Goal: Browse casually: Explore the website without a specific task or goal

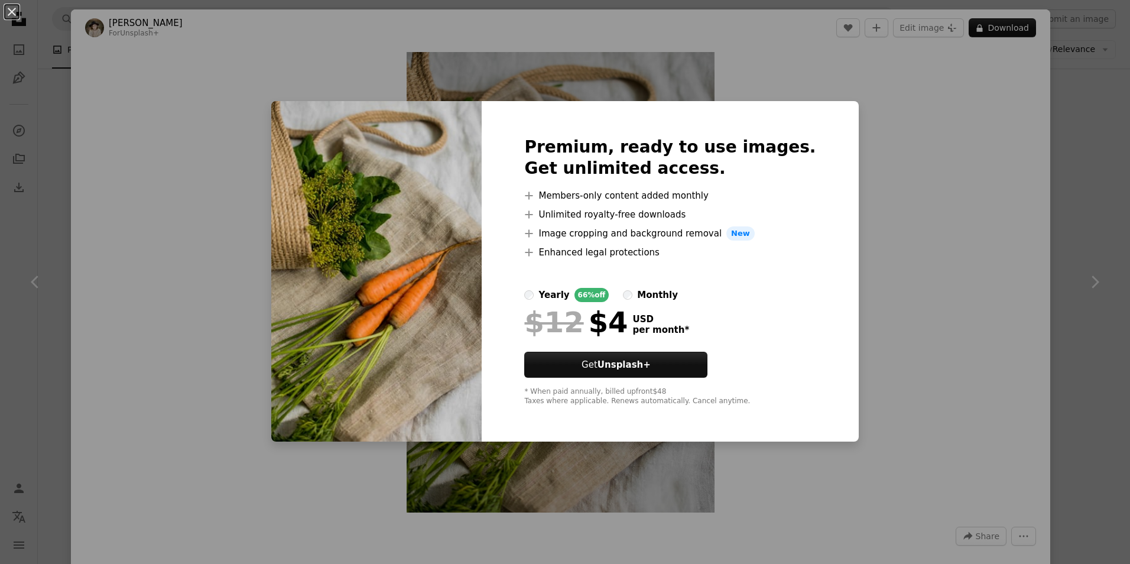
scroll to position [414, 0]
click at [890, 56] on div "An X shape Premium, ready to use images. Get unlimited access. A plus sign Memb…" at bounding box center [565, 282] width 1130 height 564
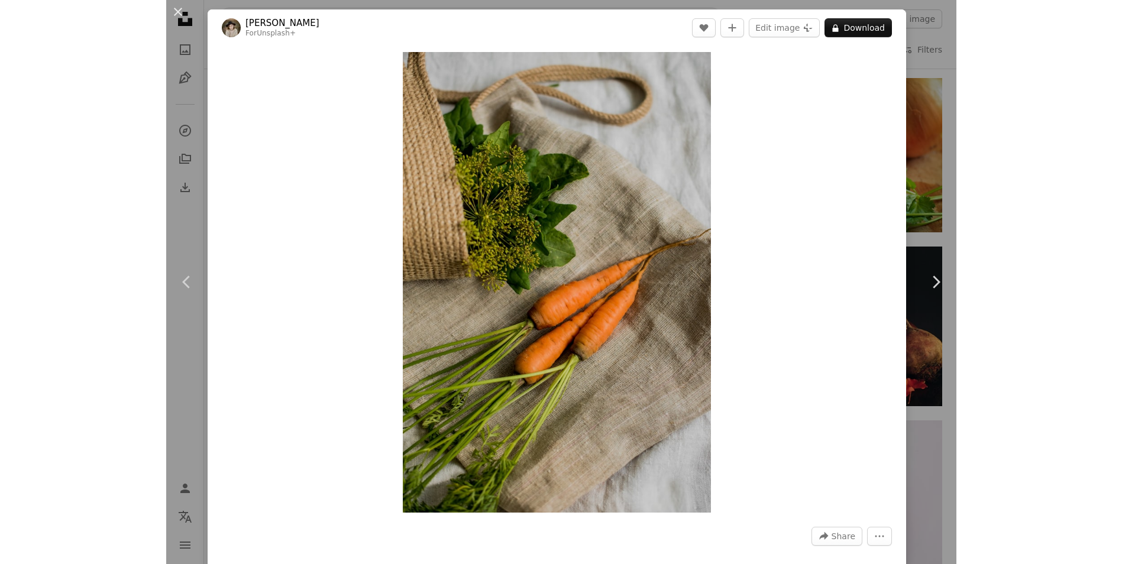
scroll to position [414, 0]
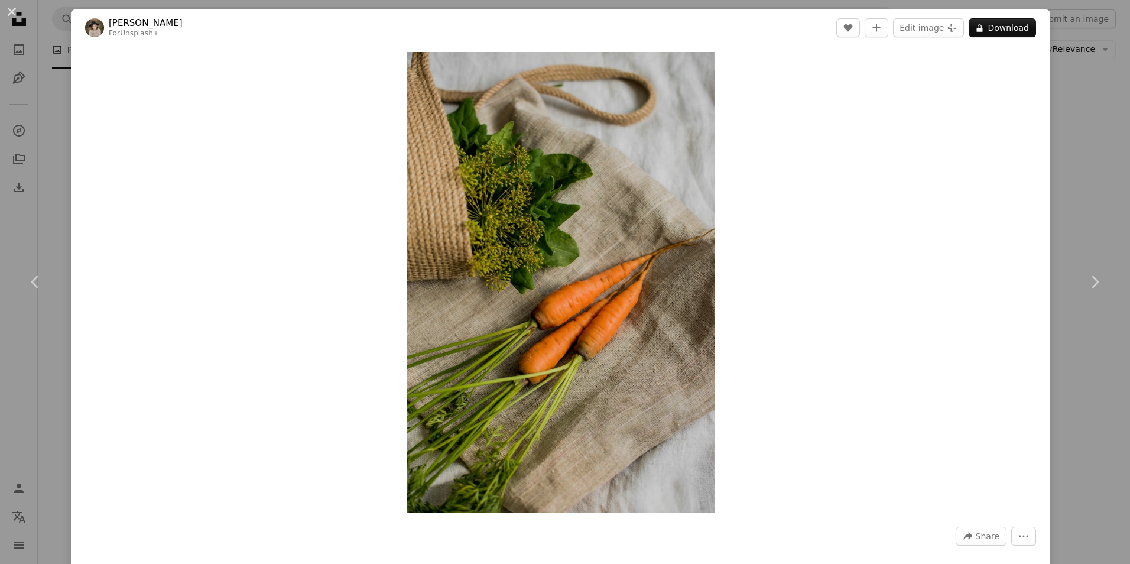
click at [1075, 112] on div "An X shape Chevron left Chevron right [PERSON_NAME] For Unsplash+ A heart A plu…" at bounding box center [565, 282] width 1130 height 564
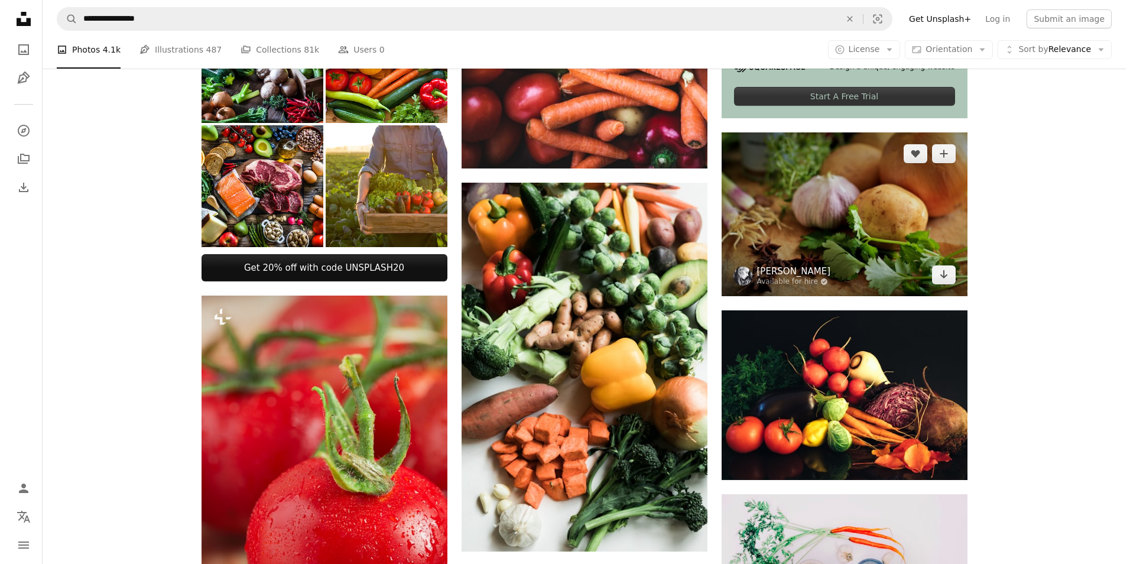
scroll to position [355, 0]
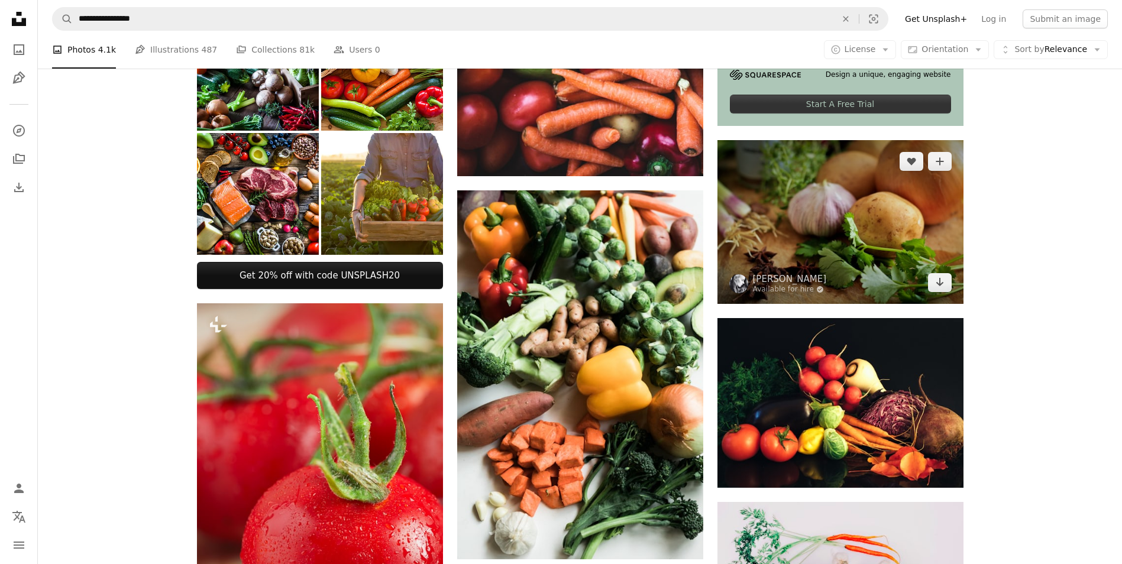
click at [805, 252] on img at bounding box center [840, 222] width 246 height 164
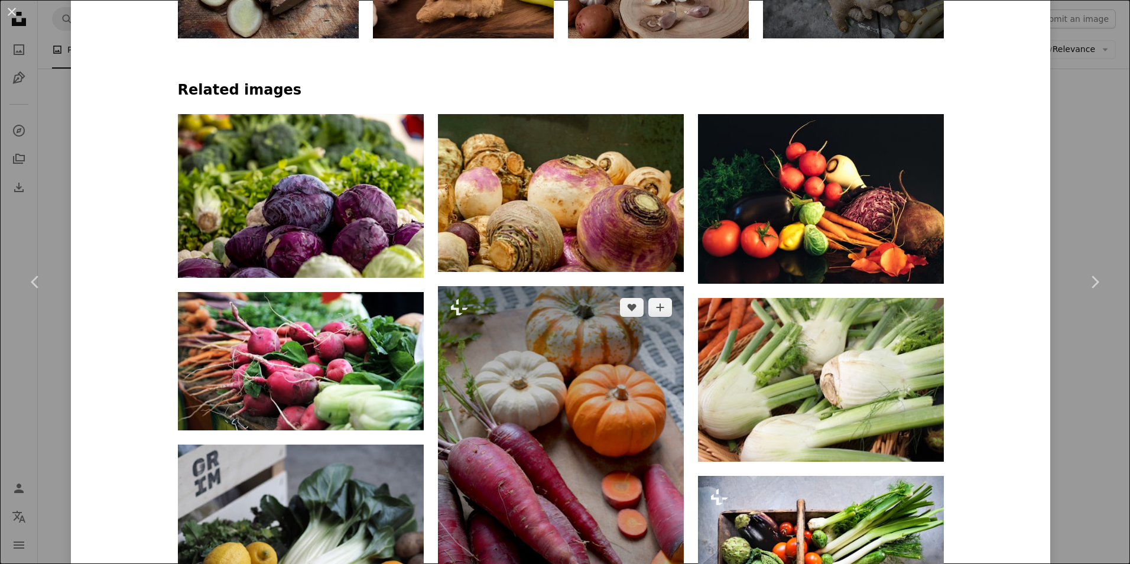
scroll to position [1182, 0]
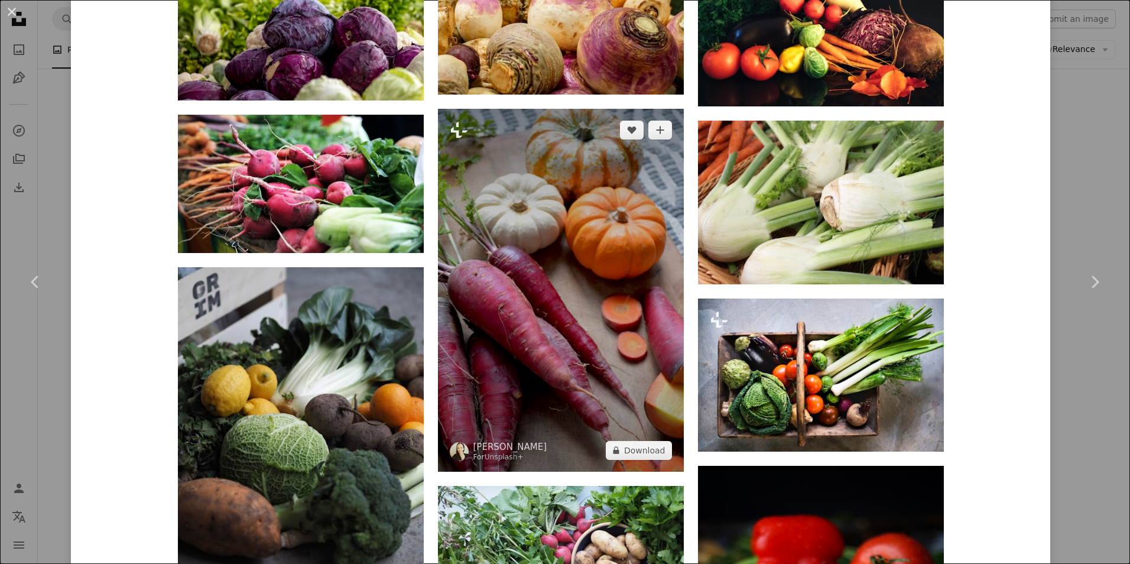
click at [614, 300] on img at bounding box center [561, 290] width 246 height 363
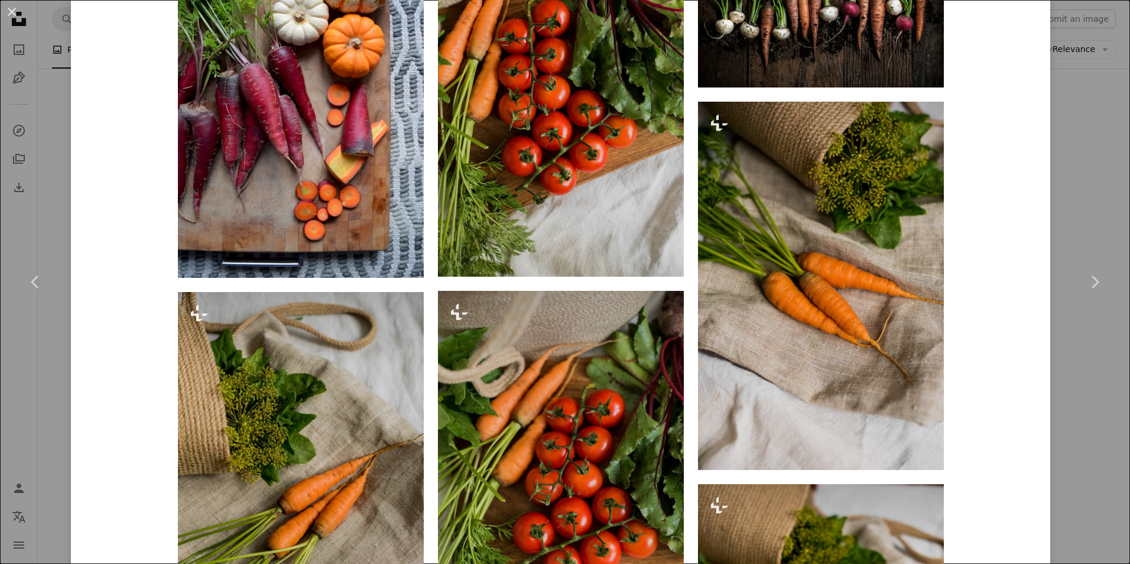
scroll to position [1182, 0]
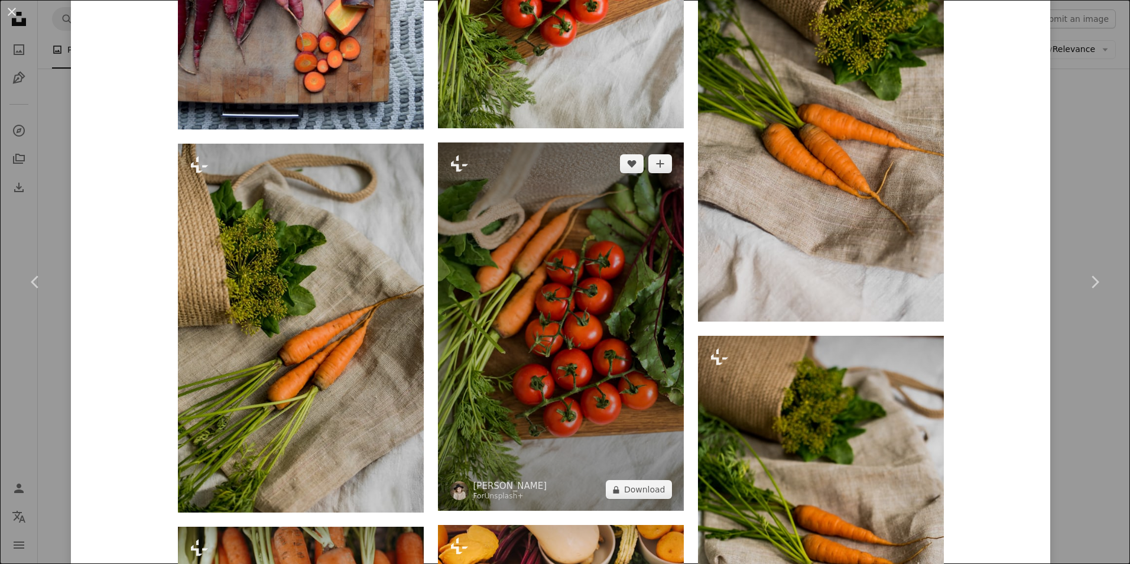
click at [586, 400] on img at bounding box center [561, 326] width 246 height 368
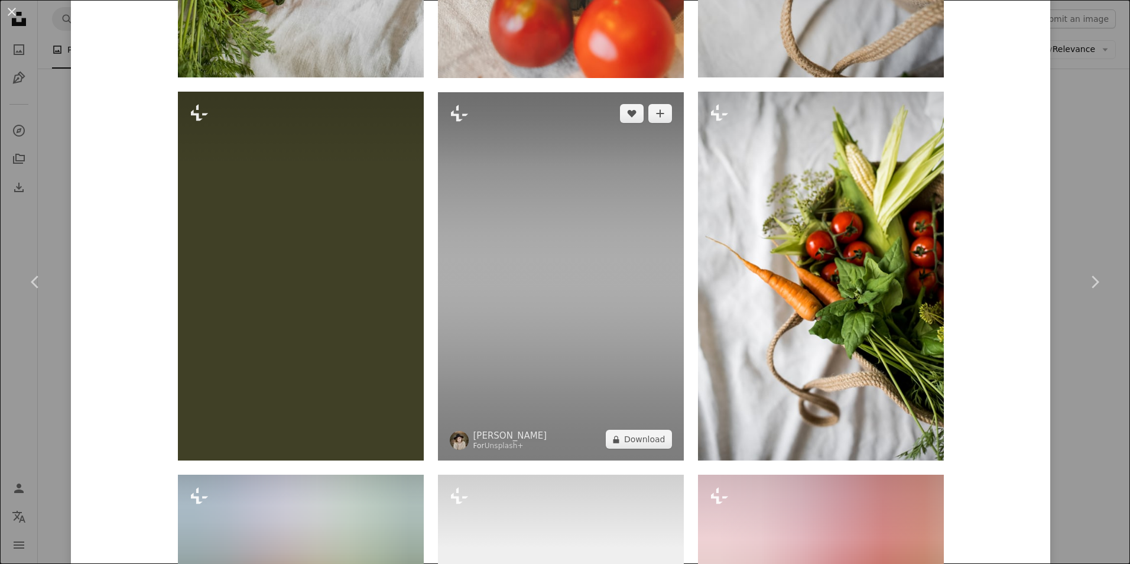
scroll to position [1242, 0]
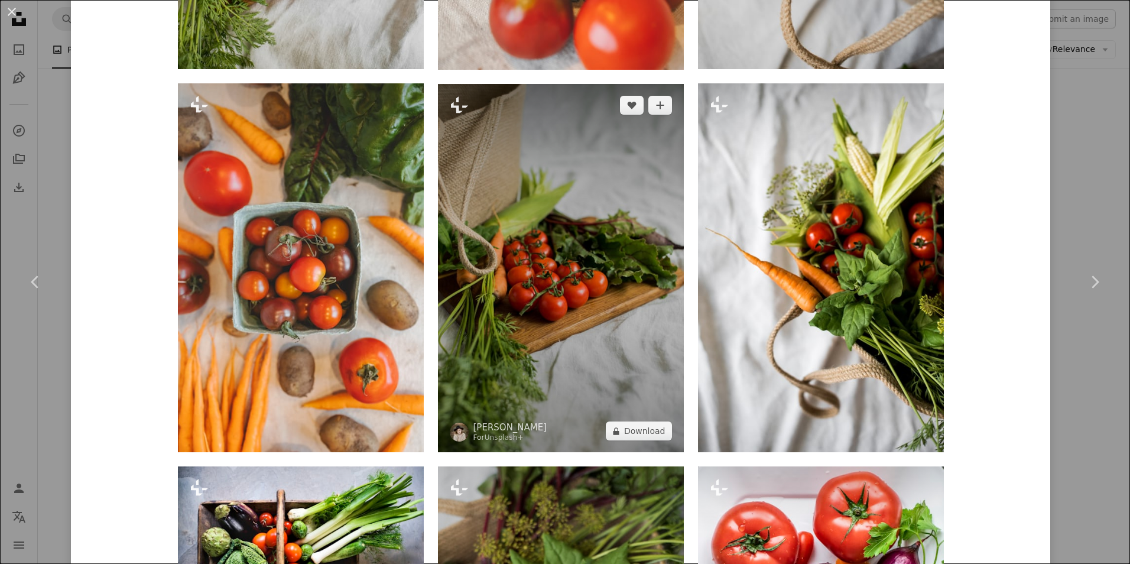
click at [624, 306] on img at bounding box center [561, 268] width 246 height 368
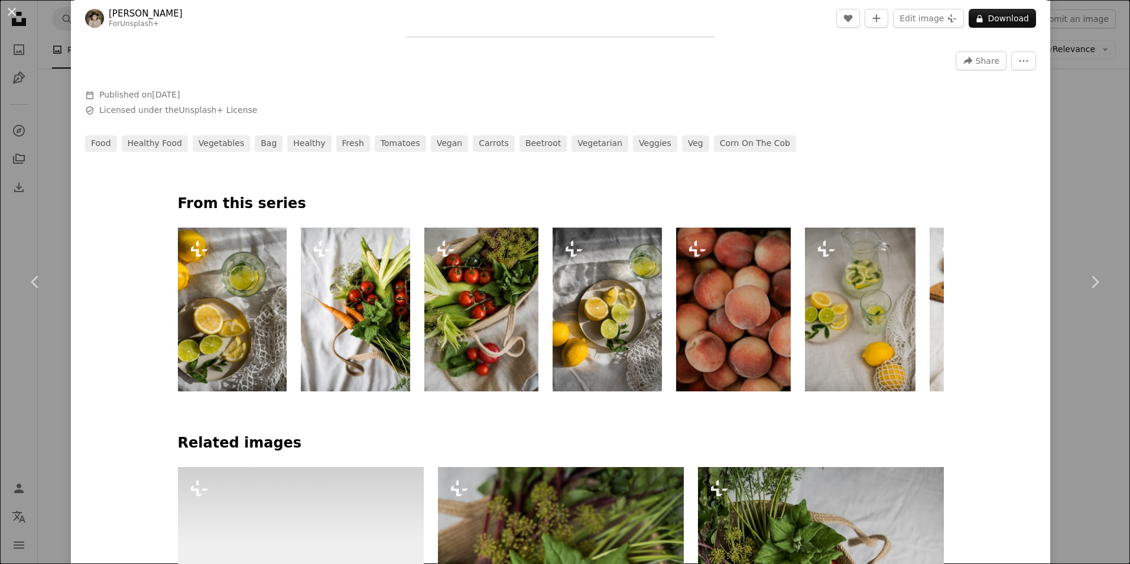
scroll to position [473, 0]
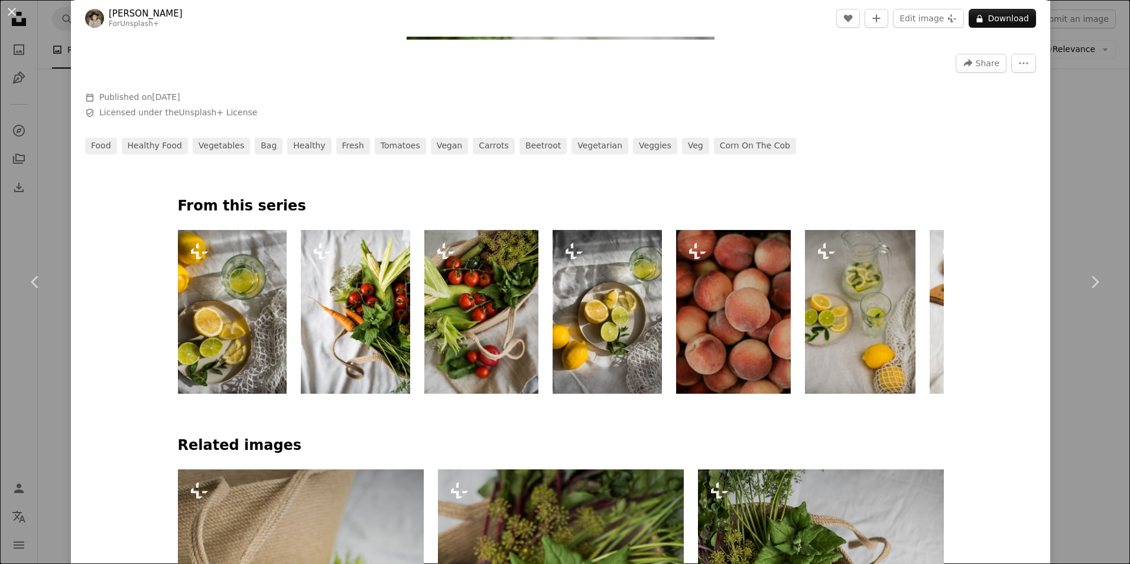
click at [594, 339] on img at bounding box center [607, 312] width 109 height 164
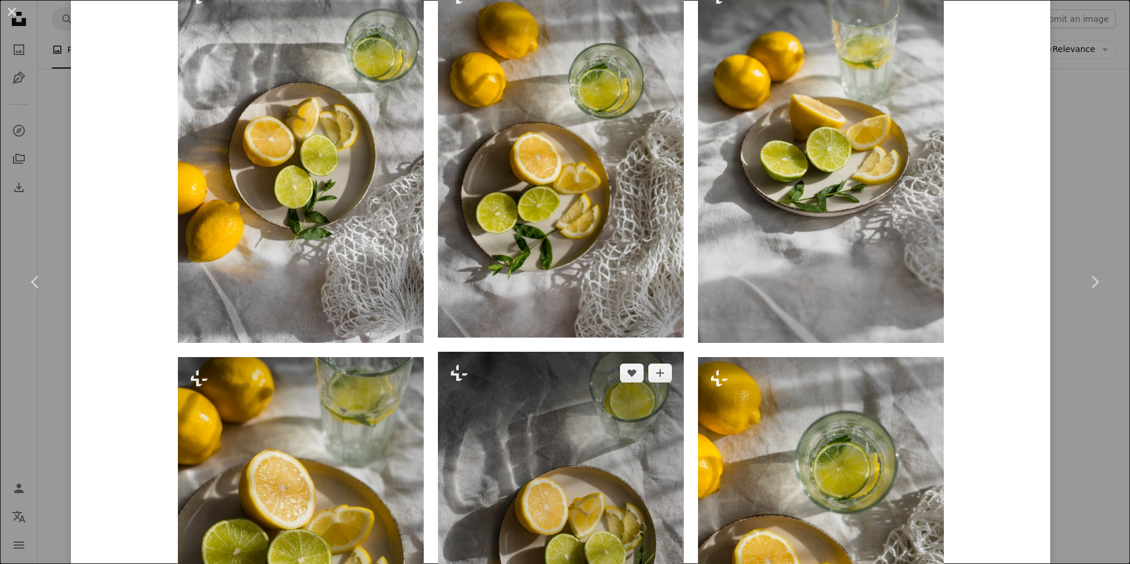
scroll to position [827, 0]
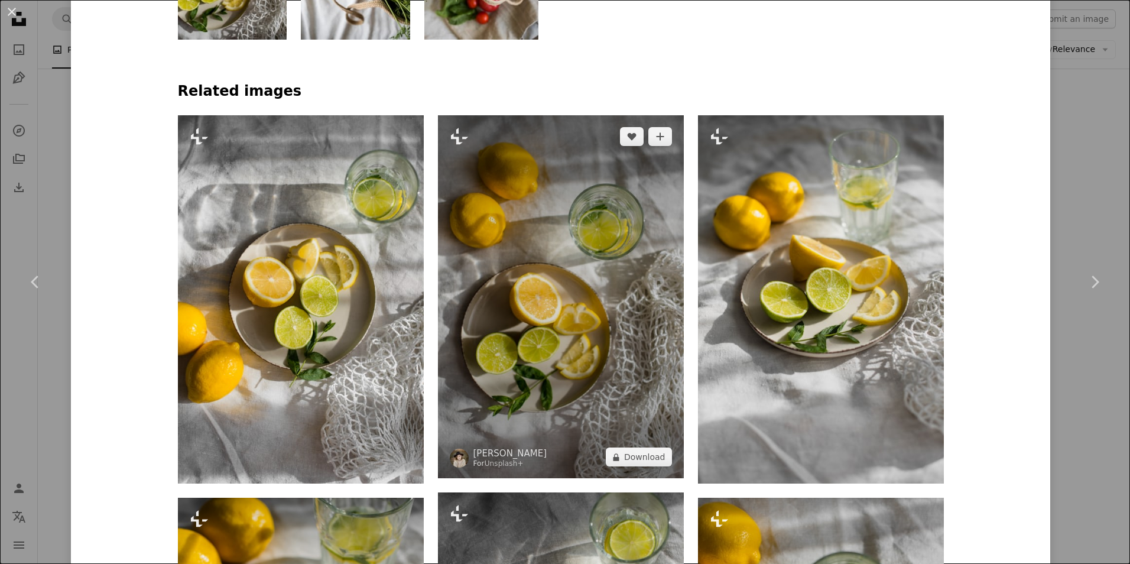
click at [580, 336] on img at bounding box center [561, 296] width 246 height 363
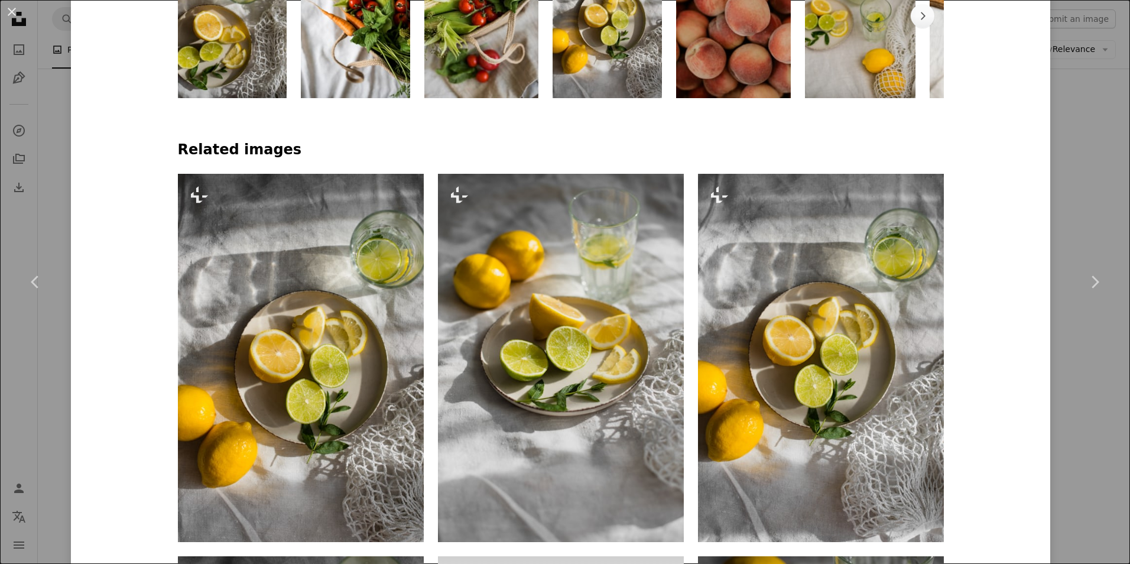
scroll to position [473, 0]
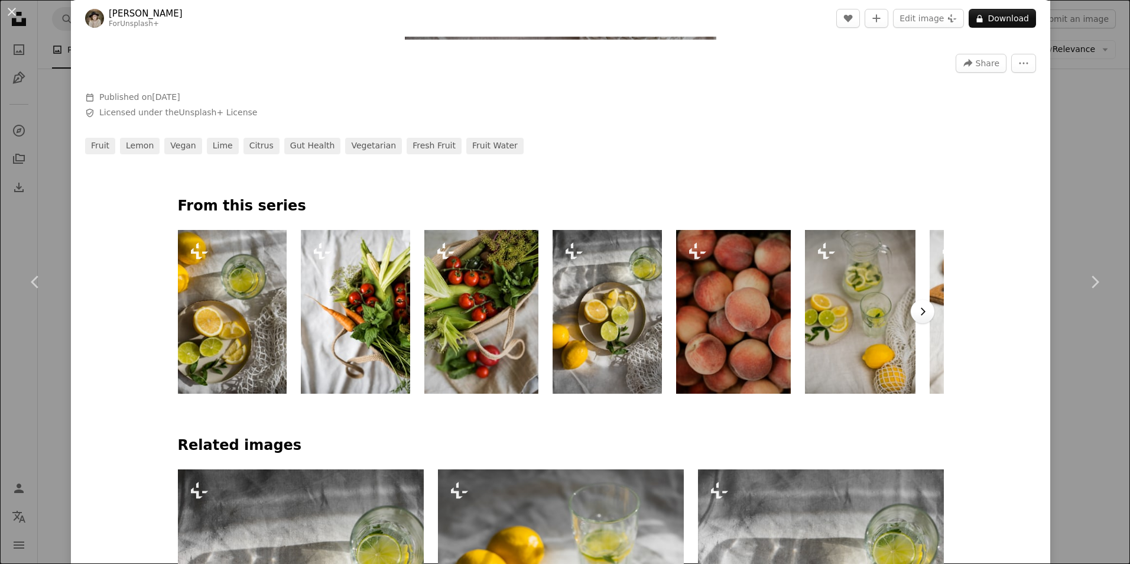
click at [922, 310] on icon "Chevron right" at bounding box center [923, 312] width 12 height 12
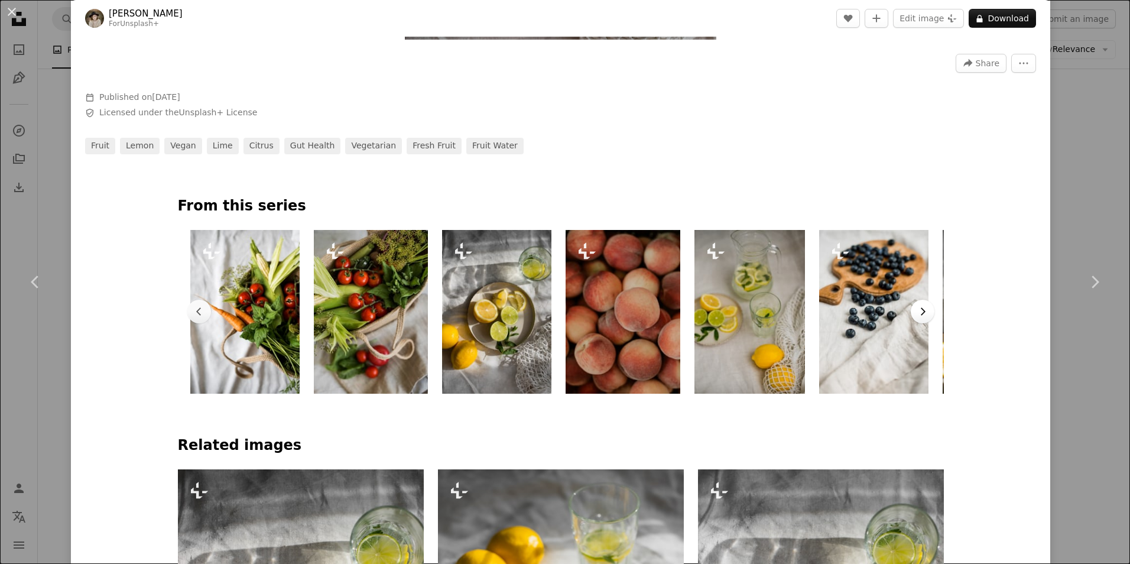
scroll to position [0, 124]
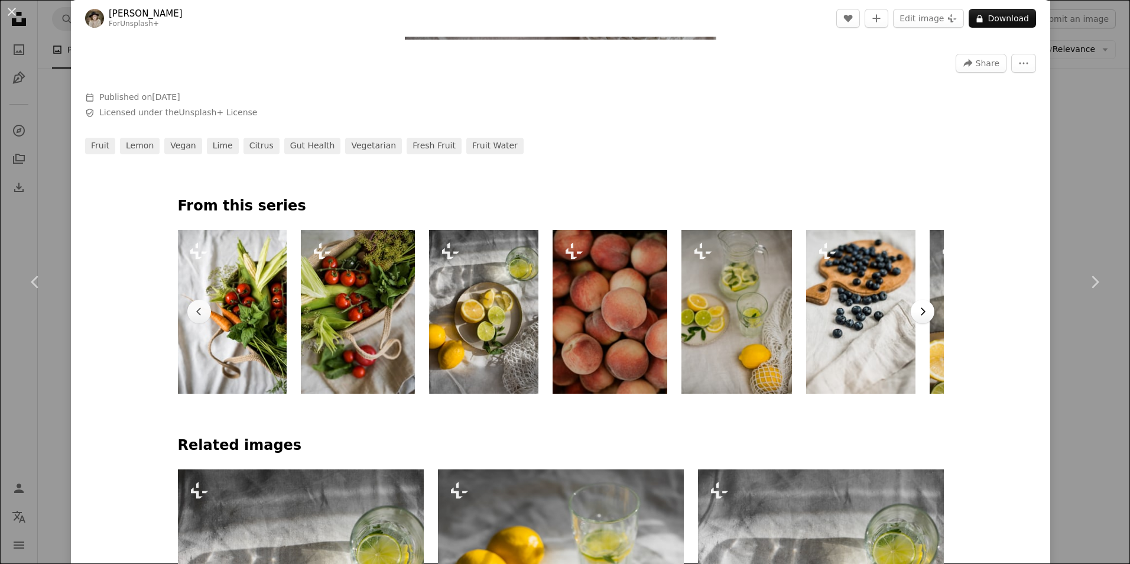
click at [922, 310] on icon "Chevron right" at bounding box center [923, 312] width 12 height 12
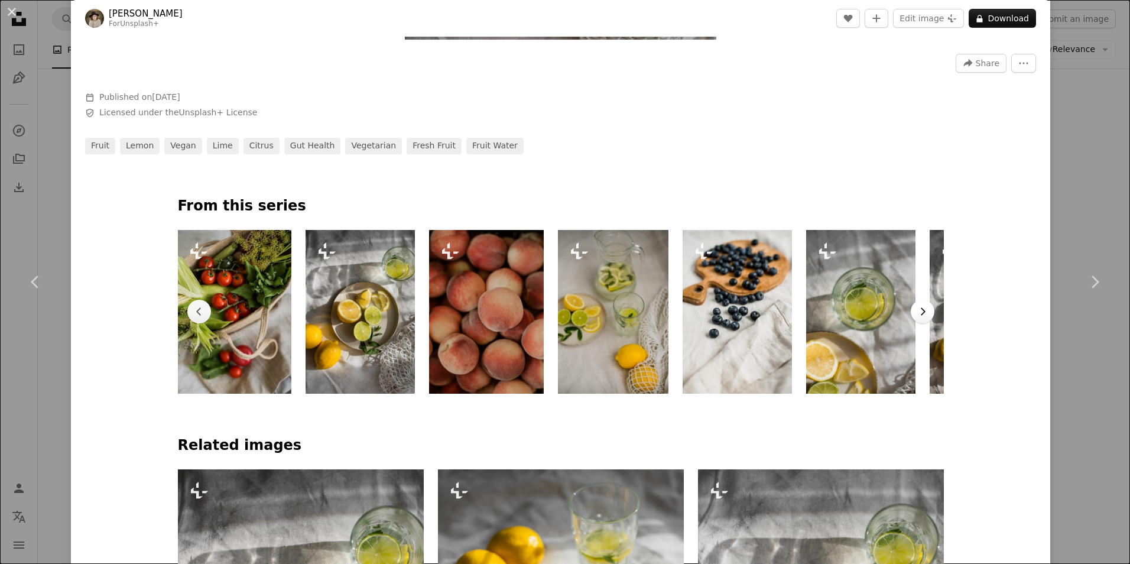
click at [922, 310] on icon "Chevron right" at bounding box center [923, 312] width 12 height 12
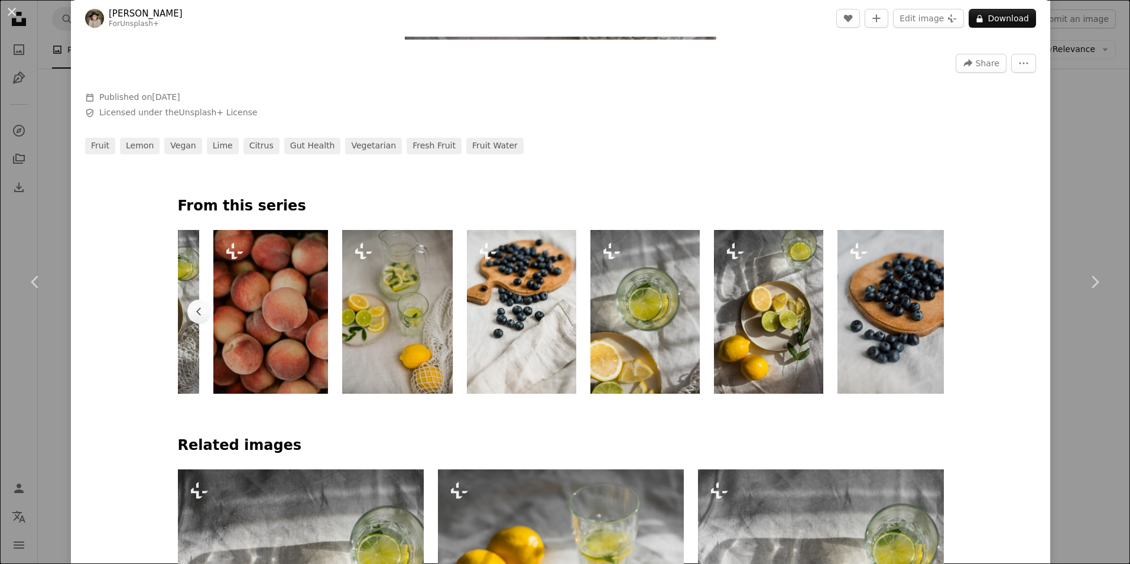
scroll to position [0, 466]
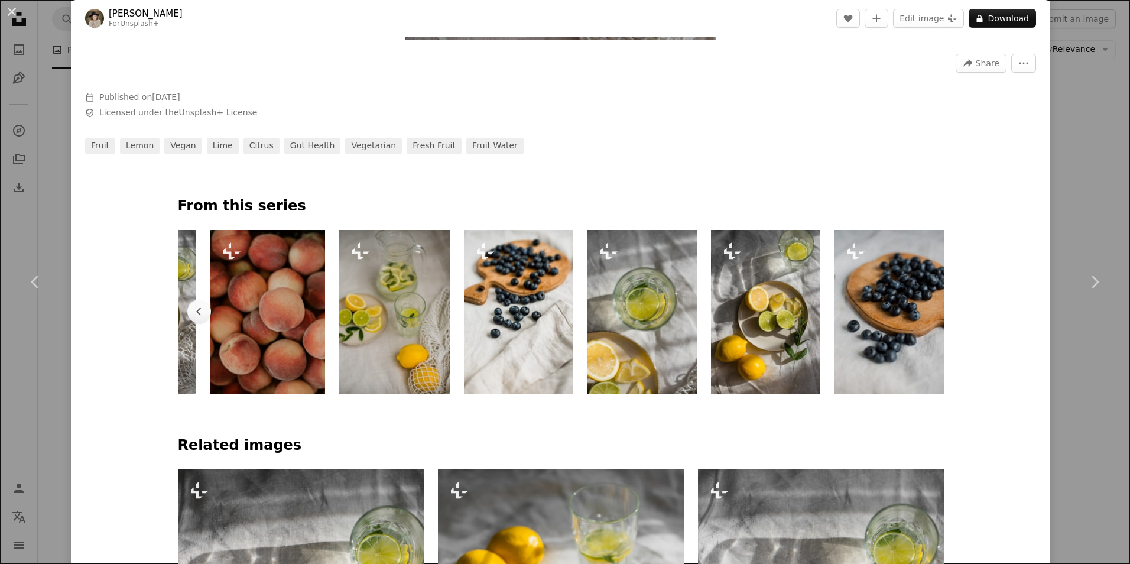
click at [922, 310] on img at bounding box center [889, 312] width 109 height 164
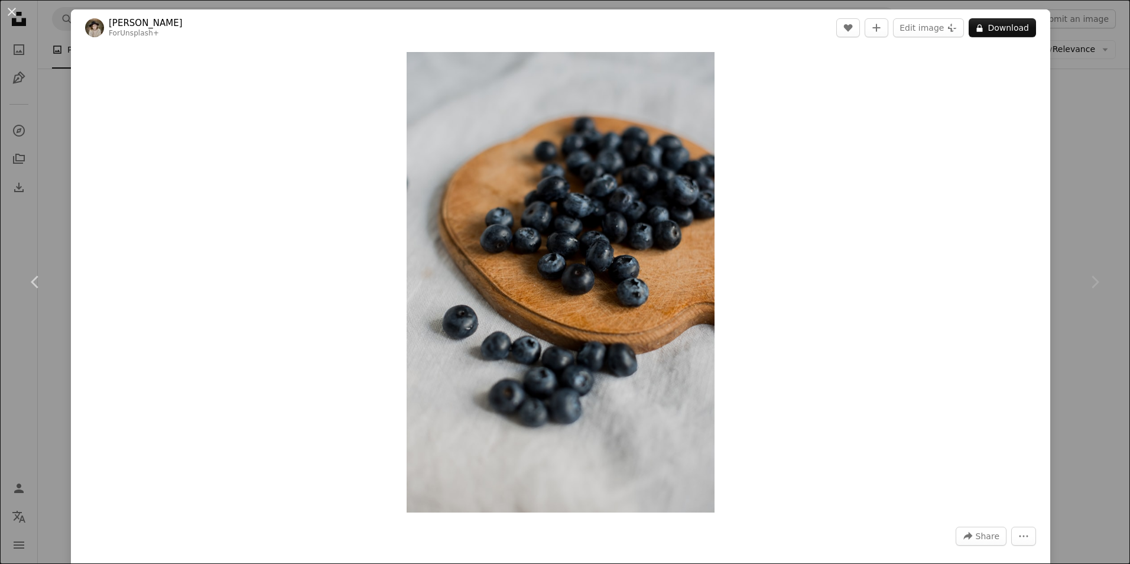
click at [1076, 268] on div "Chevron right" at bounding box center [1095, 282] width 71 height 114
click at [1067, 226] on div "Chevron right" at bounding box center [1095, 282] width 71 height 114
click at [11, 14] on button "An X shape" at bounding box center [12, 12] width 14 height 14
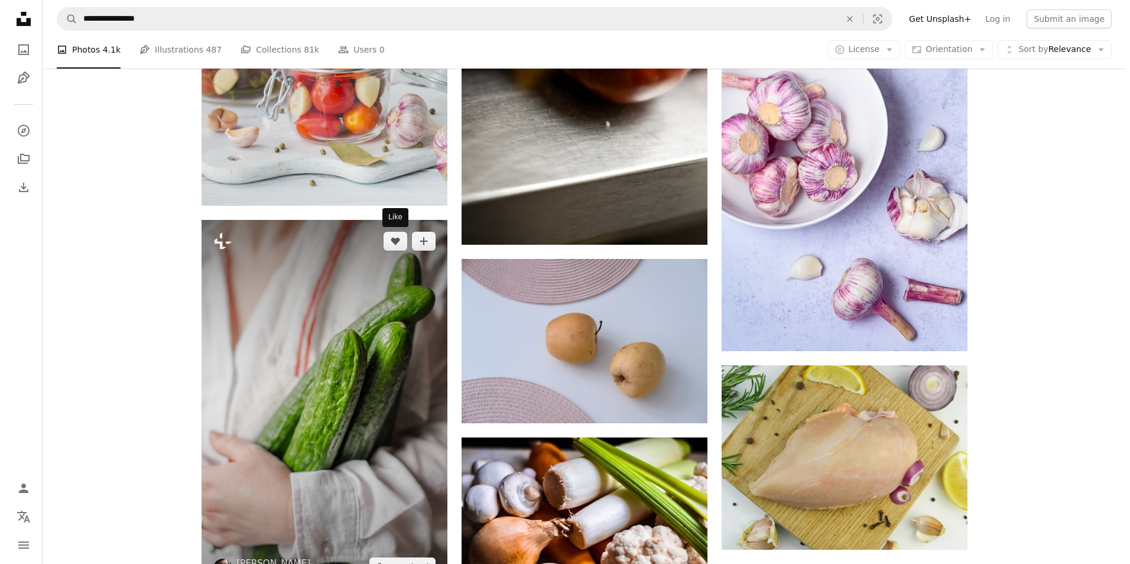
scroll to position [1419, 0]
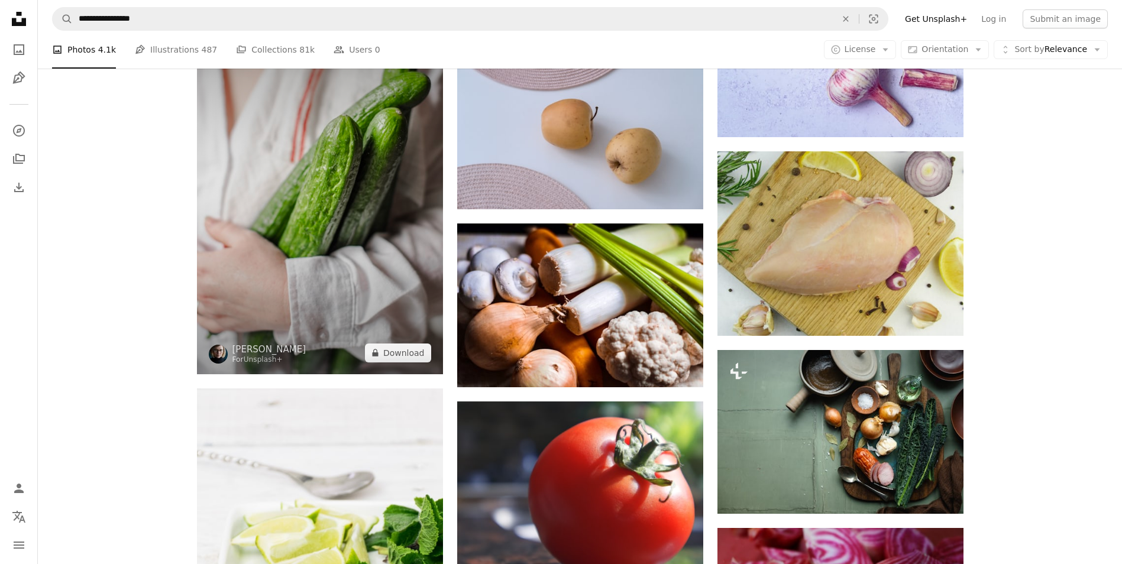
click at [329, 194] on img at bounding box center [320, 190] width 246 height 368
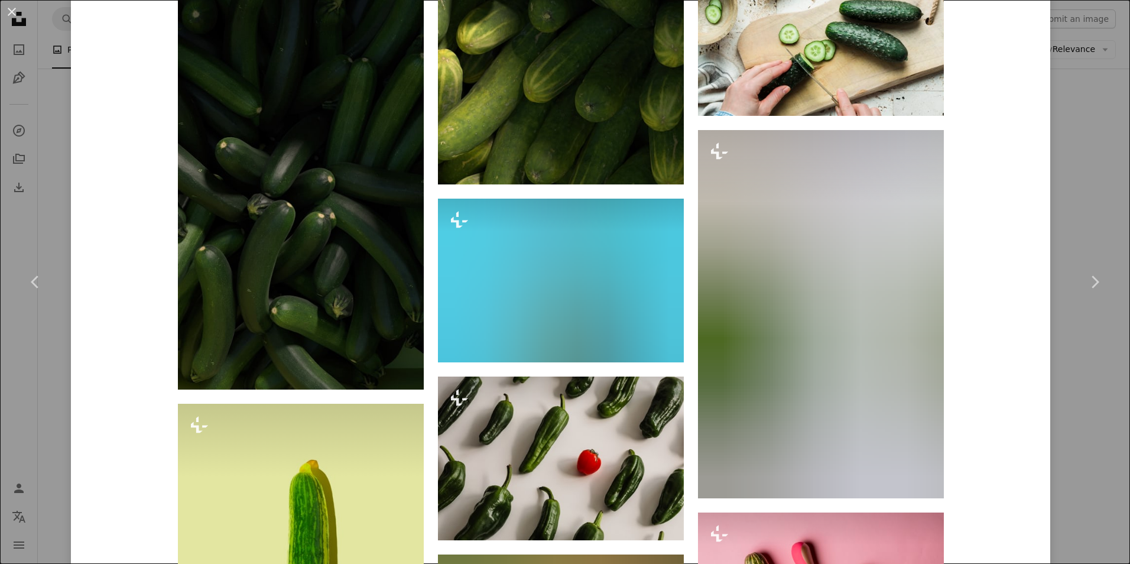
scroll to position [1419, 0]
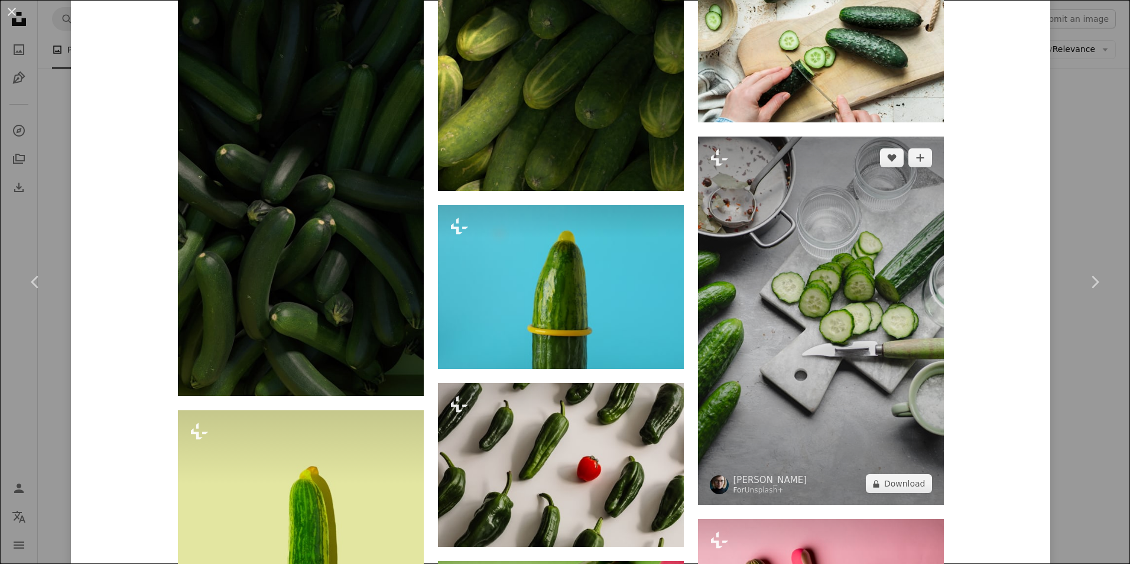
click at [859, 342] on img at bounding box center [821, 321] width 246 height 368
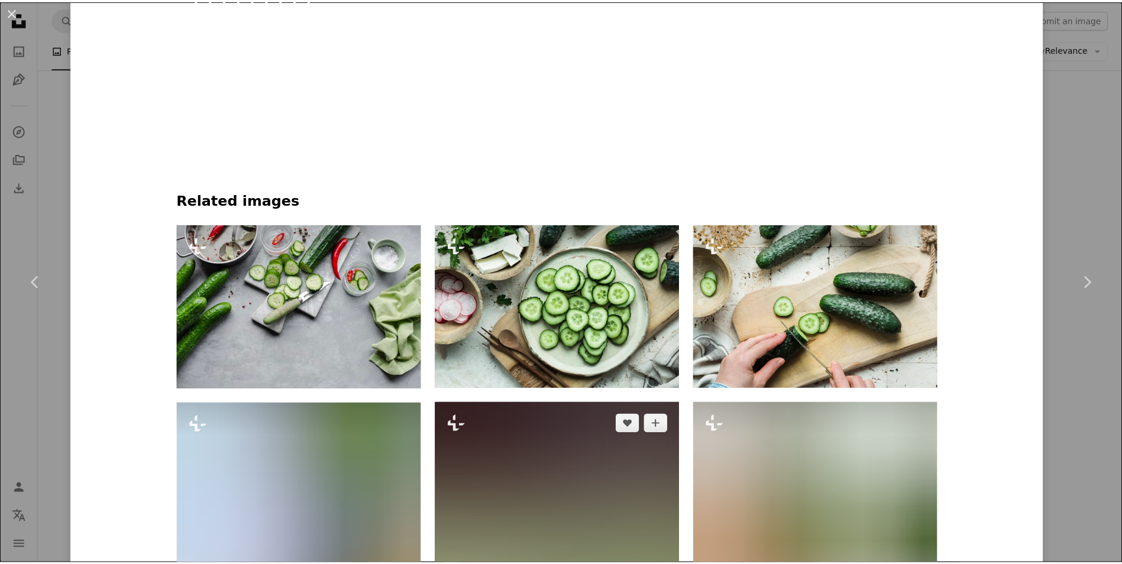
scroll to position [946, 0]
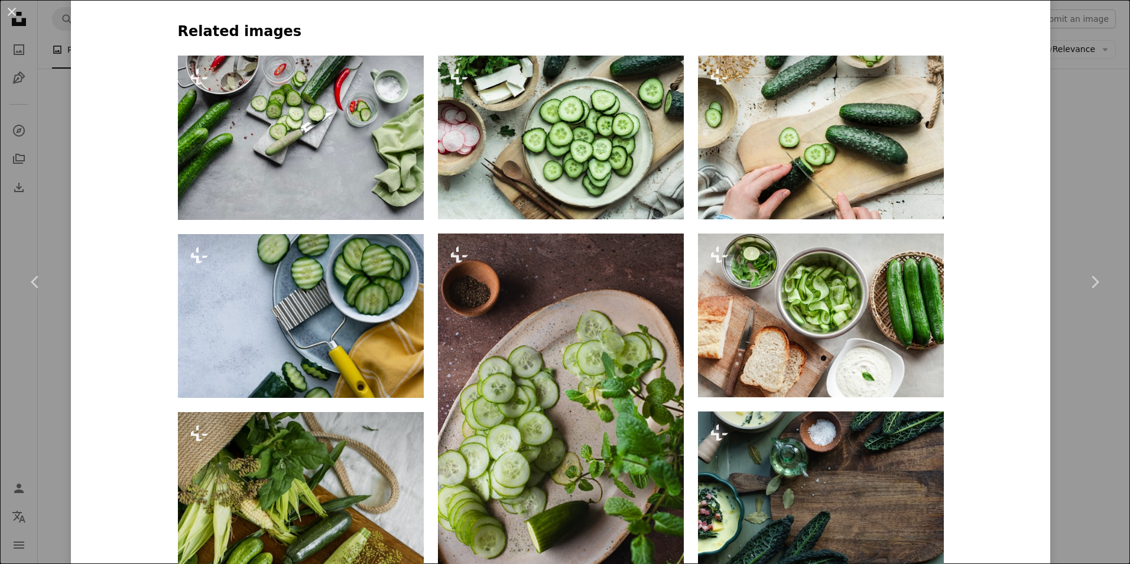
click at [1051, 446] on div "An X shape Chevron left Chevron right [PERSON_NAME] For Unsplash+ A heart A plu…" at bounding box center [565, 282] width 1130 height 564
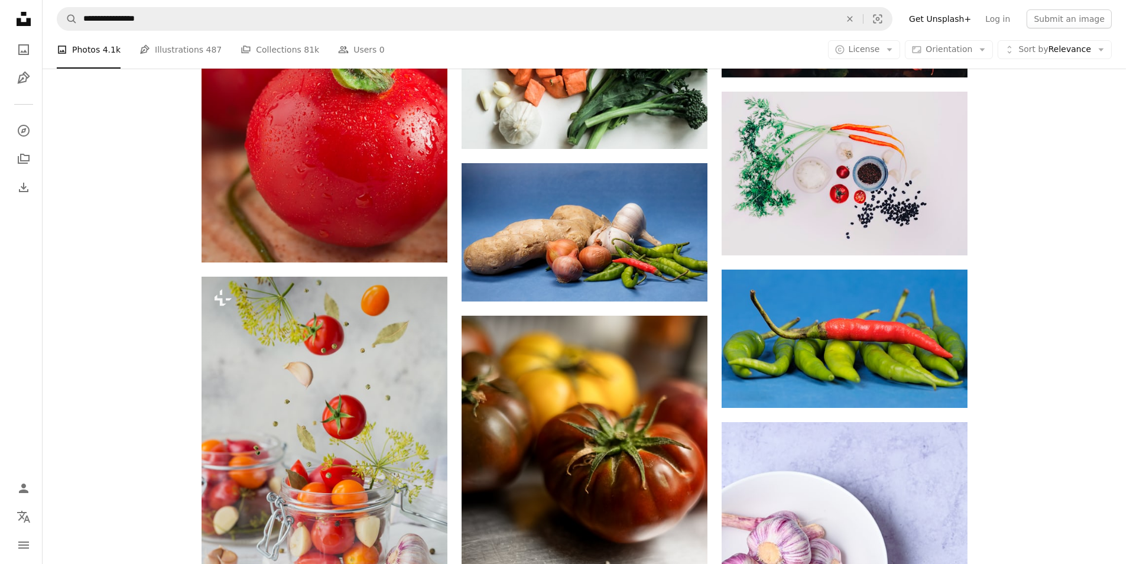
scroll to position [769, 0]
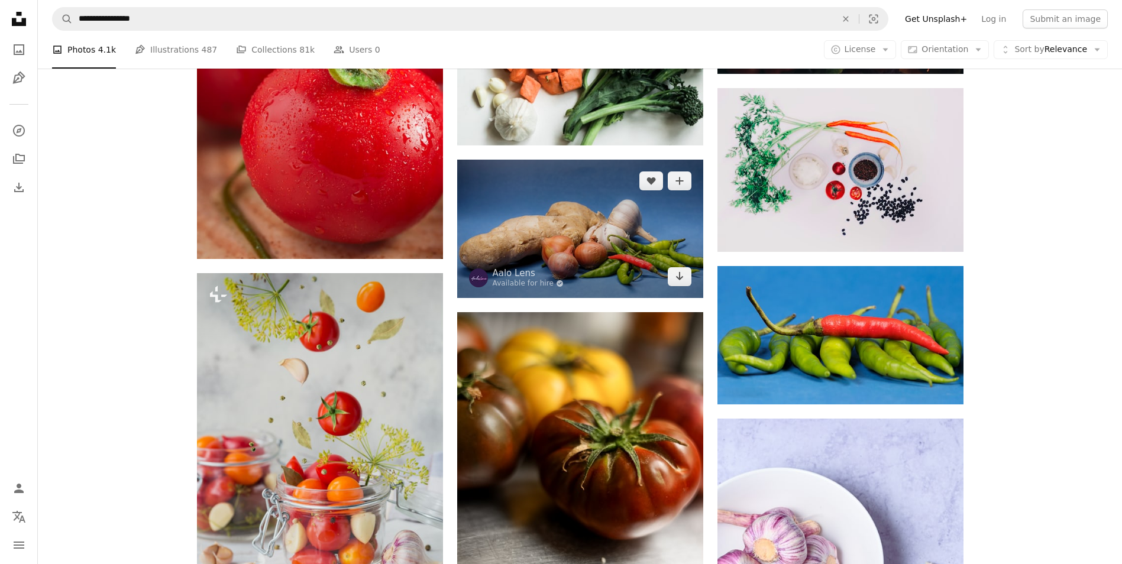
click at [631, 252] on img at bounding box center [580, 229] width 246 height 138
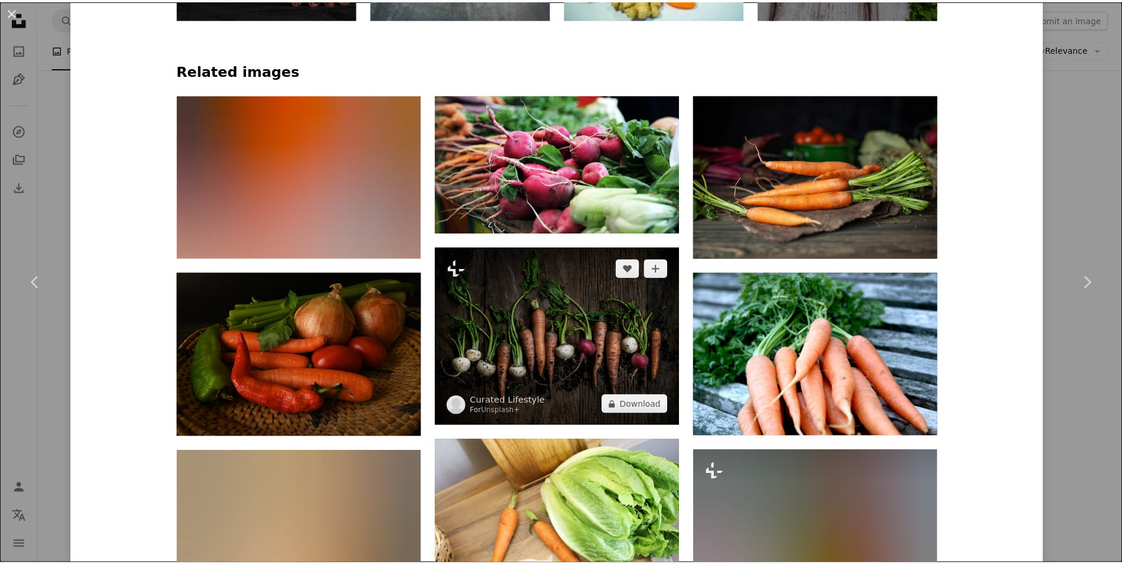
scroll to position [533, 0]
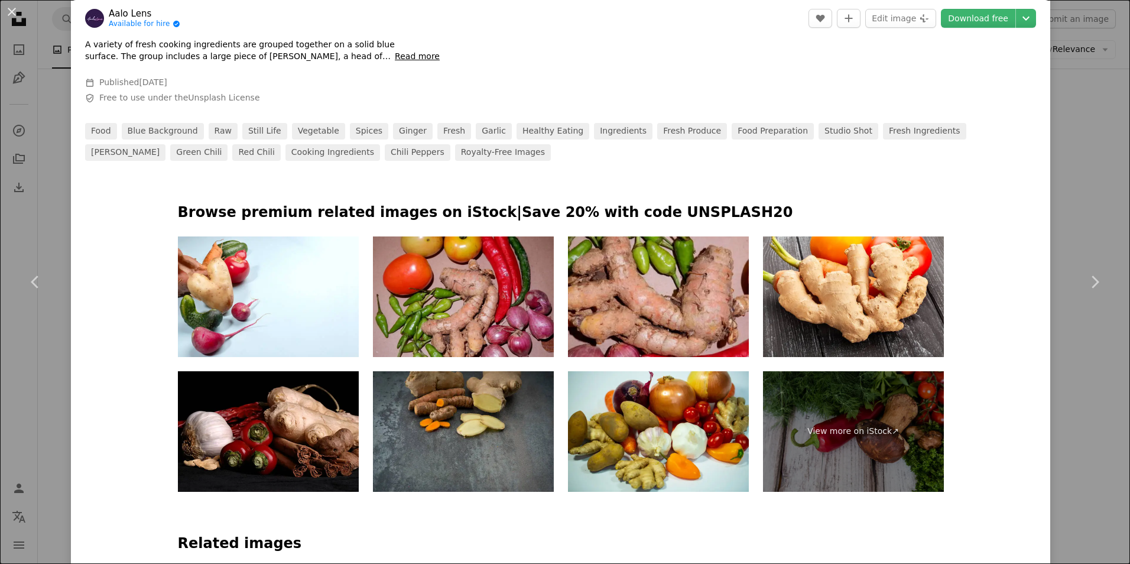
click at [1065, 404] on div "An X shape Chevron left Chevron right Aalo Lens Available for hire A checkmark …" at bounding box center [565, 282] width 1130 height 564
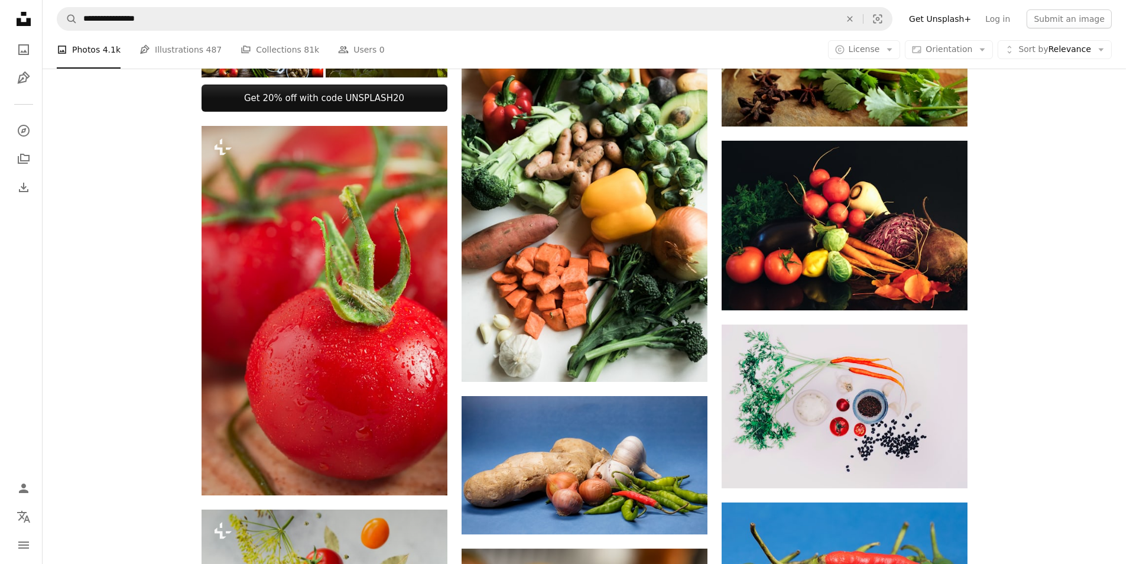
scroll to position [473, 0]
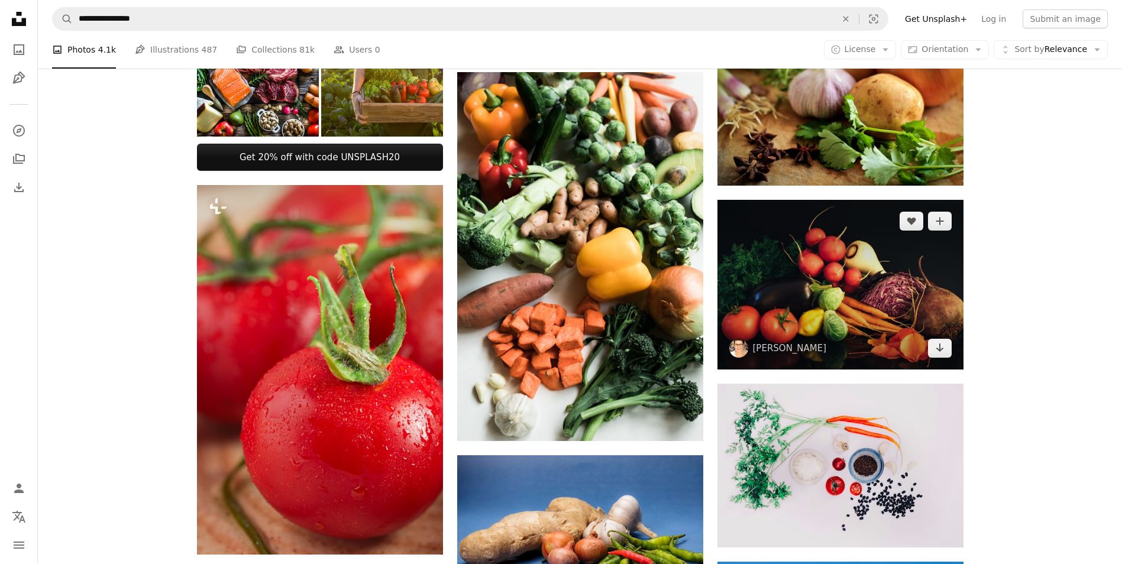
click at [809, 304] on img at bounding box center [840, 285] width 246 height 170
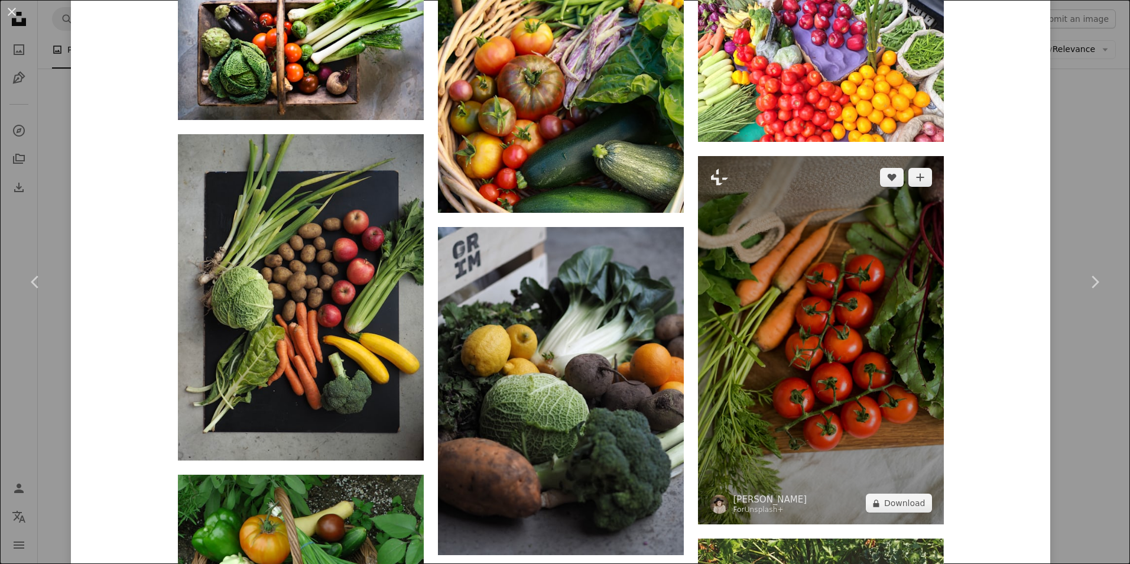
scroll to position [1301, 0]
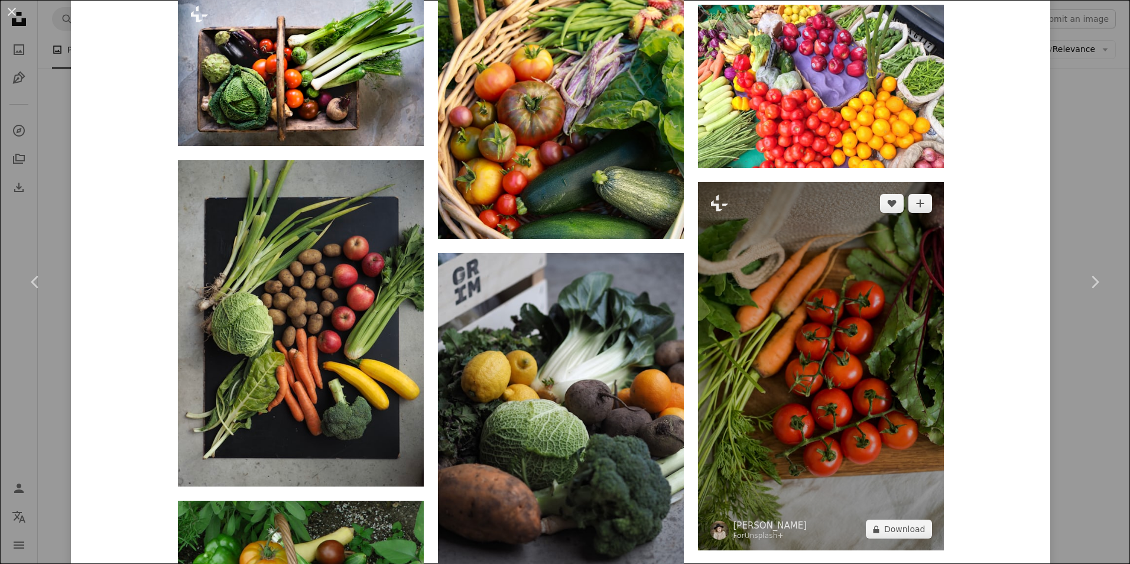
click at [873, 345] on img at bounding box center [821, 366] width 246 height 368
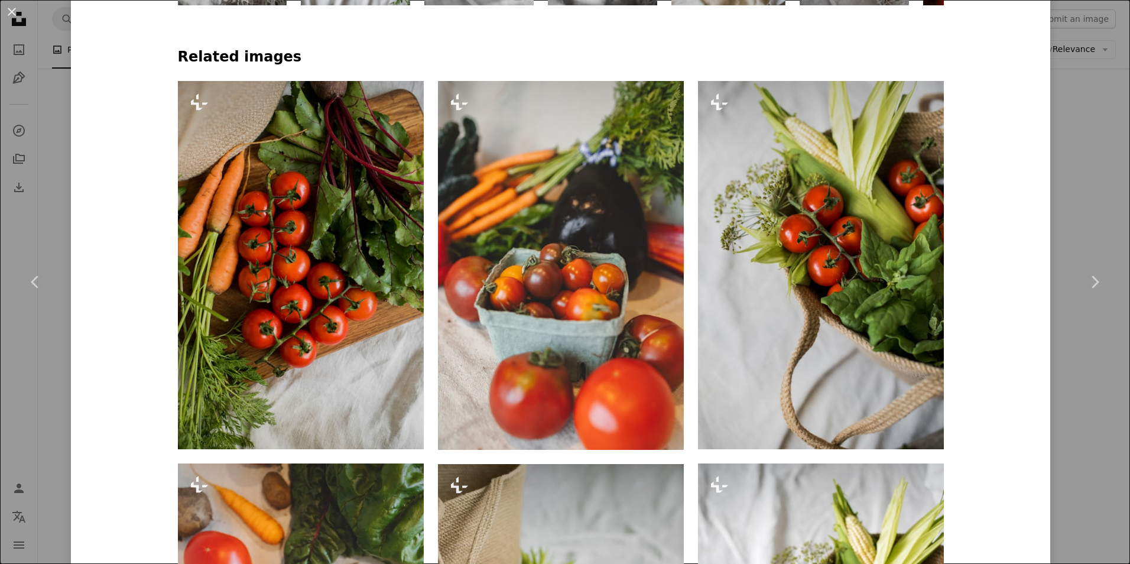
scroll to position [1123, 0]
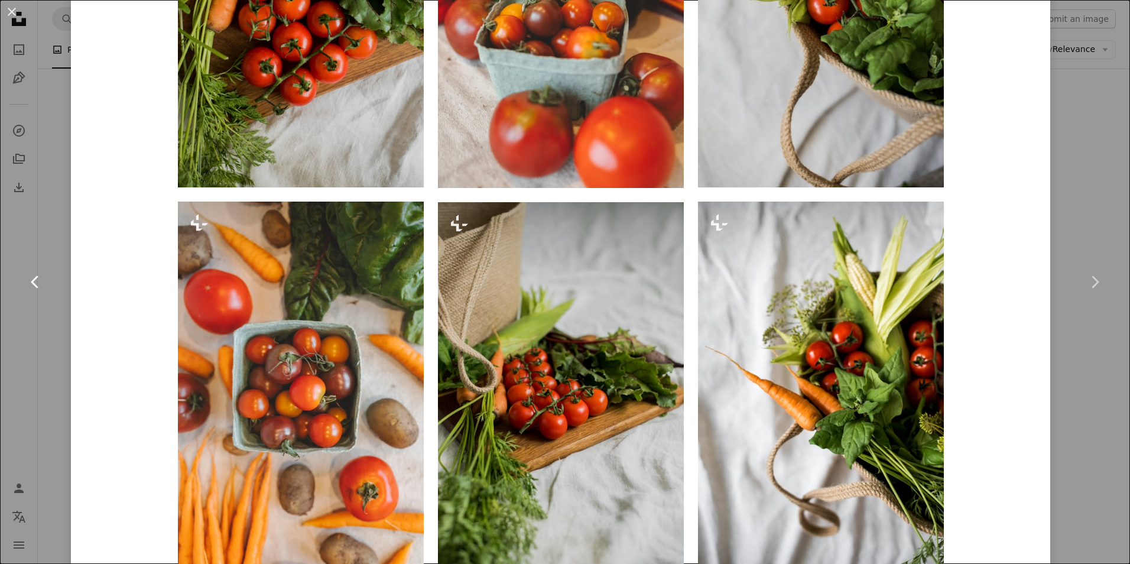
click at [34, 280] on icon at bounding box center [35, 282] width 8 height 12
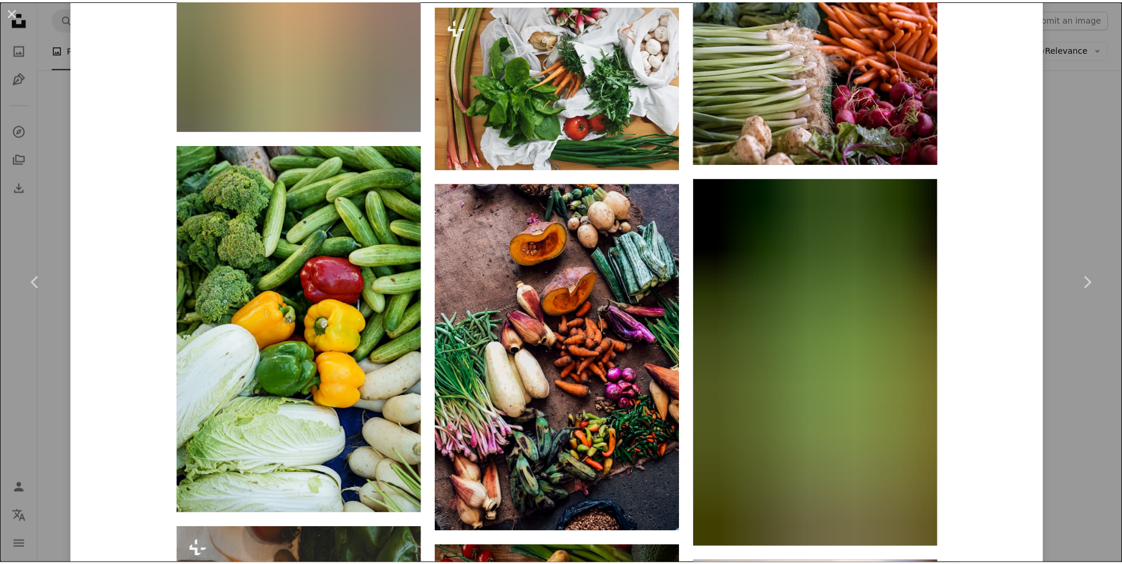
scroll to position [2779, 0]
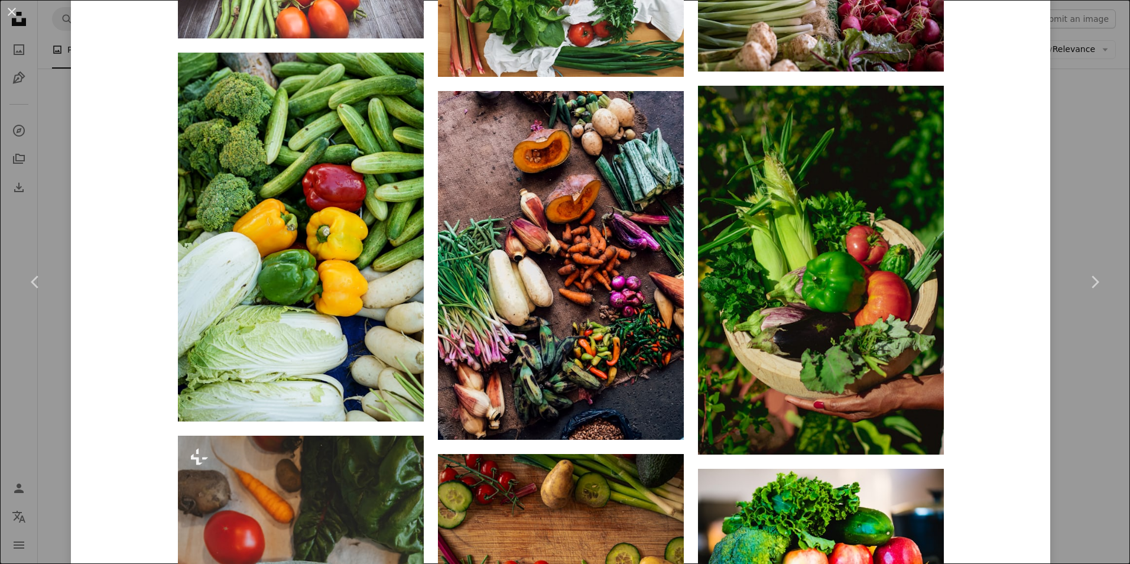
click at [1071, 388] on div "An X shape Chevron left Chevron right [PERSON_NAME] anna_voss A heart A plus si…" at bounding box center [565, 282] width 1130 height 564
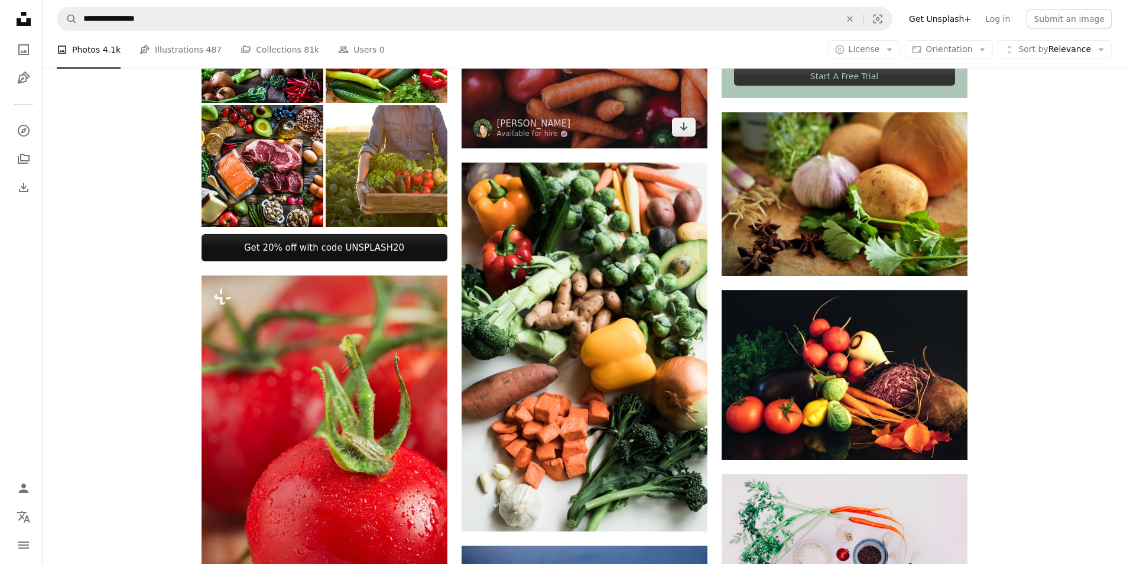
scroll to position [118, 0]
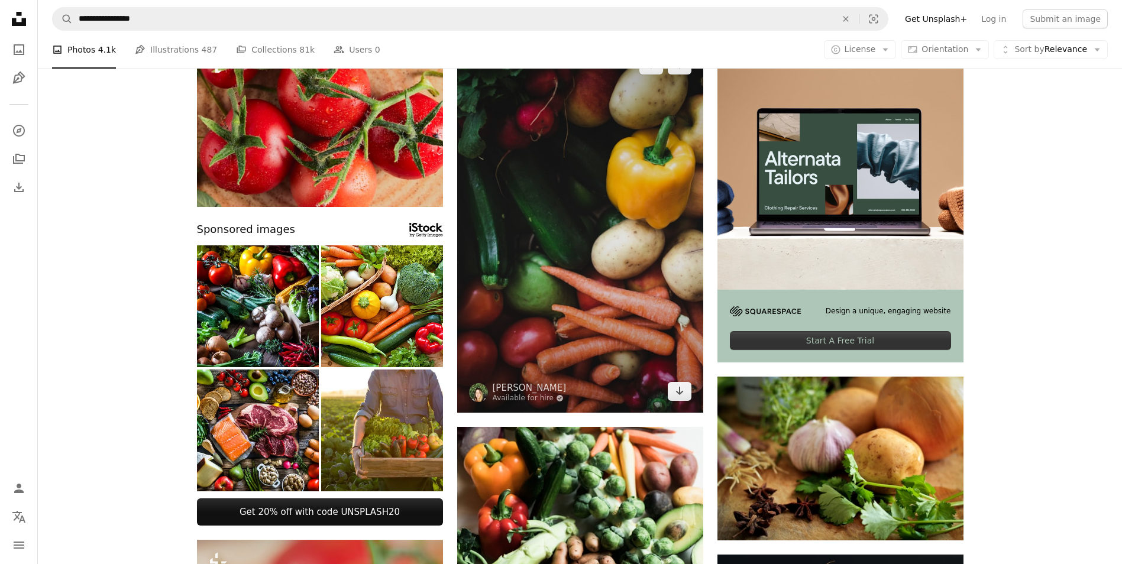
click at [621, 285] on img at bounding box center [580, 228] width 246 height 369
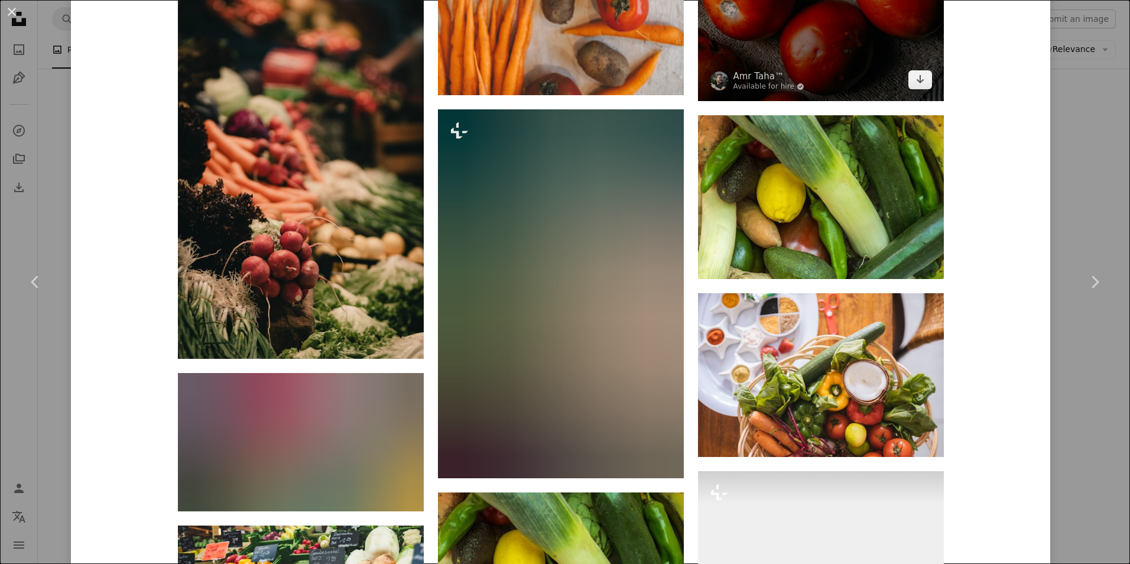
scroll to position [3961, 0]
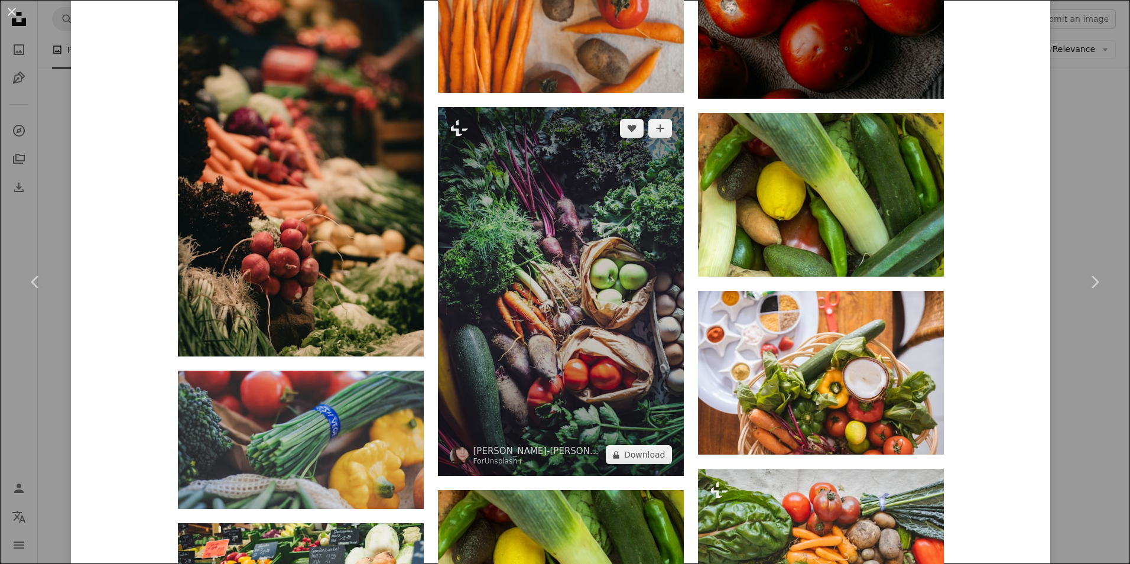
click at [579, 339] on img at bounding box center [561, 291] width 246 height 369
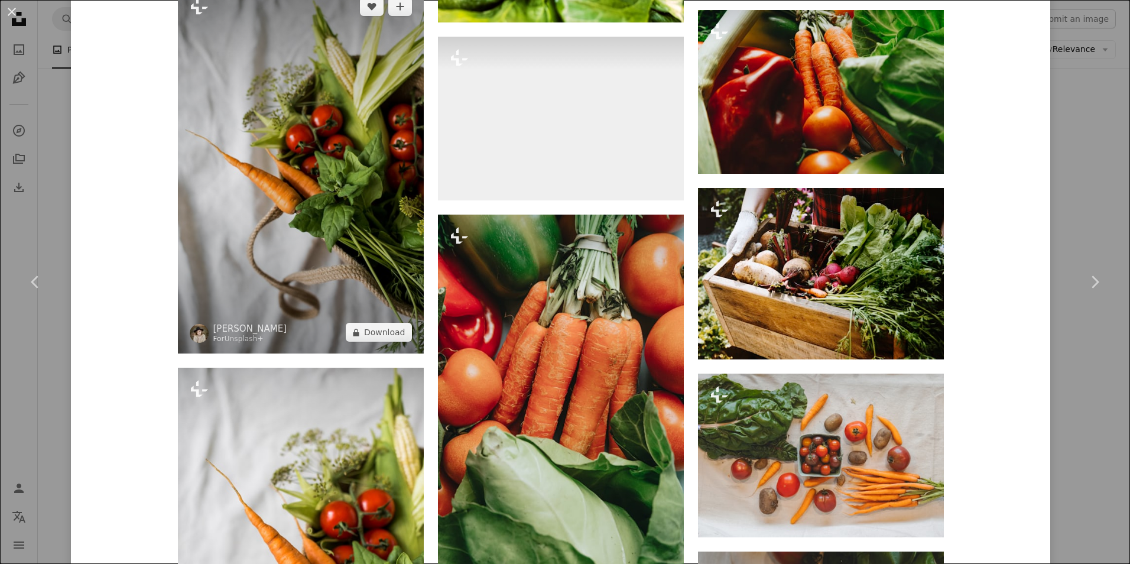
scroll to position [1596, 0]
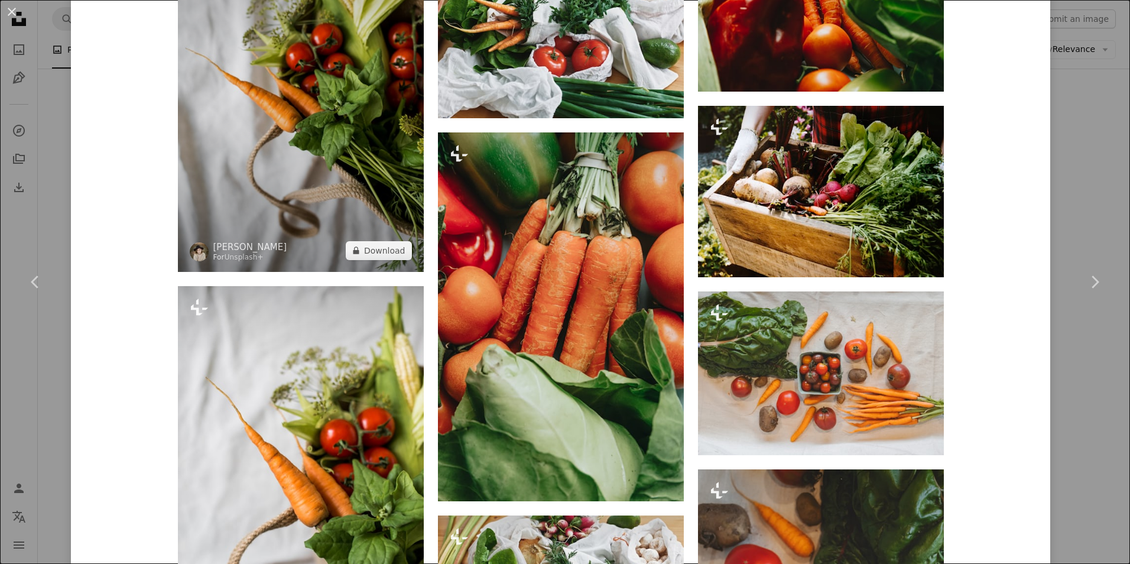
click at [345, 183] on img at bounding box center [301, 88] width 246 height 368
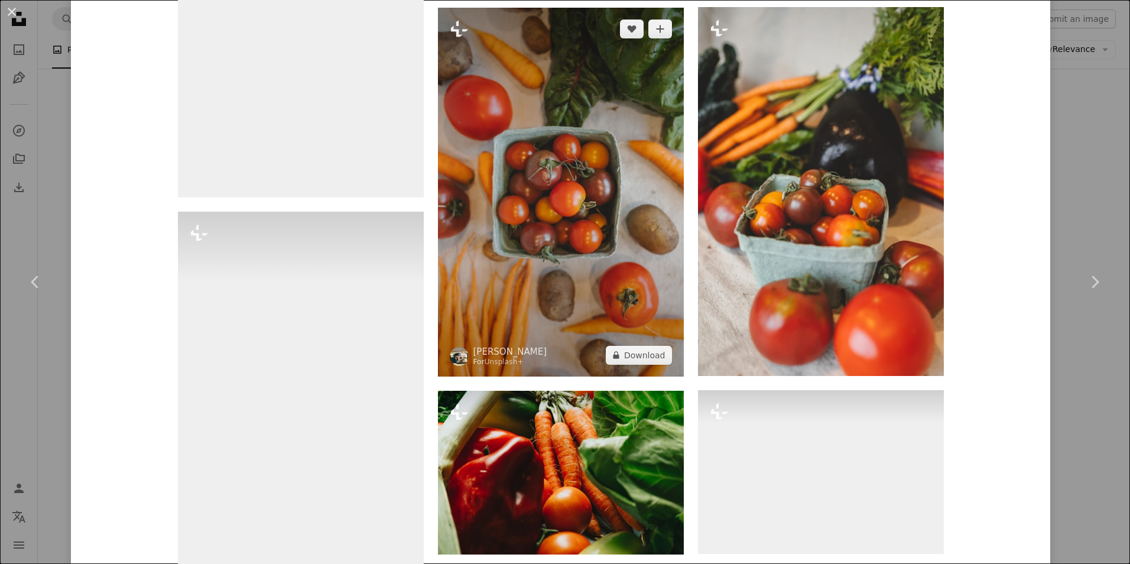
scroll to position [1892, 0]
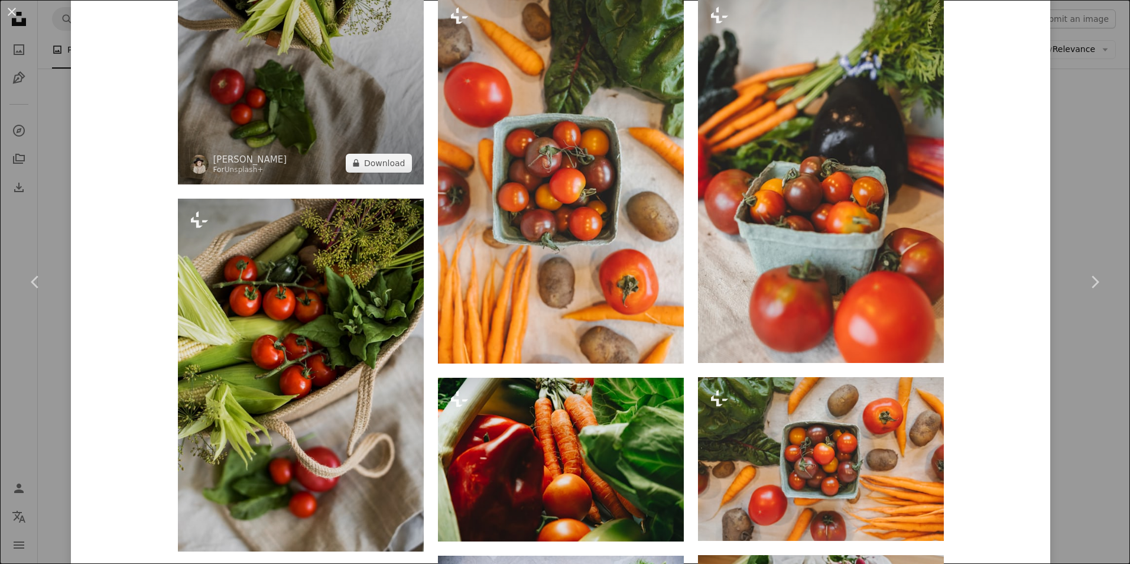
click at [306, 101] on img at bounding box center [301, 0] width 246 height 368
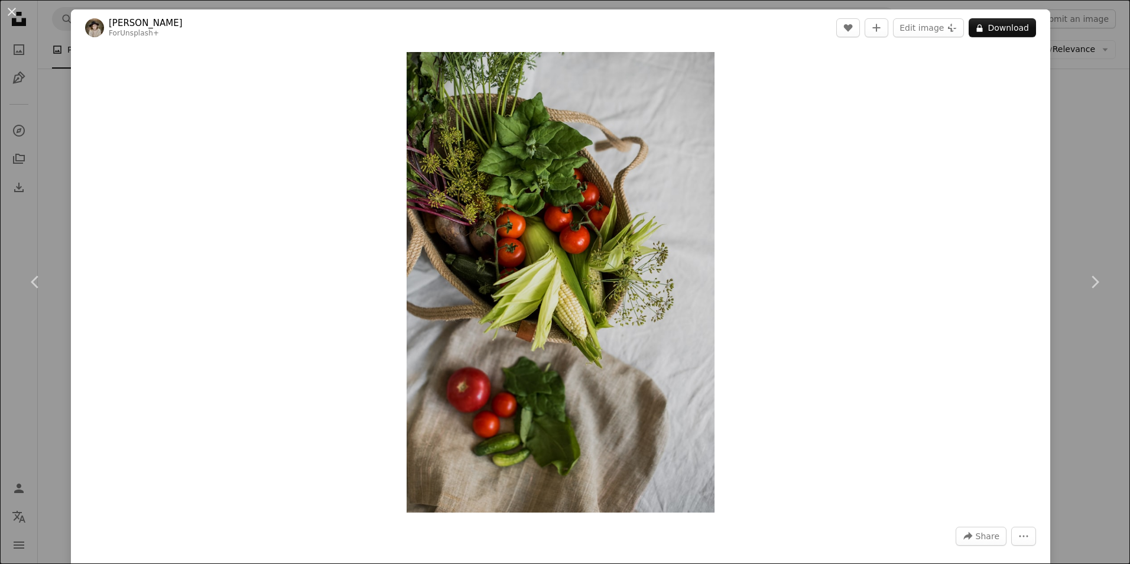
click at [1056, 122] on div "An X shape Chevron left Chevron right [PERSON_NAME] For Unsplash+ A heart A plu…" at bounding box center [565, 282] width 1130 height 564
